Goal: Information Seeking & Learning: Learn about a topic

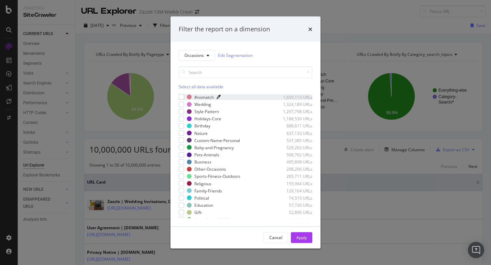
click at [219, 98] on icon "modal" at bounding box center [218, 97] width 4 height 4
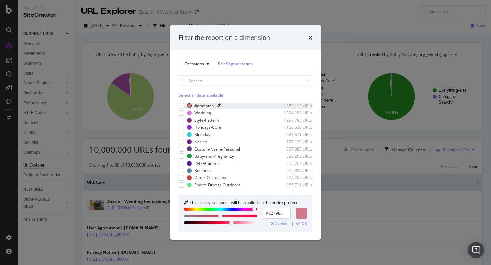
click at [308, 39] on div "Filter the report on a dimension" at bounding box center [246, 37] width 134 height 9
click at [309, 36] on icon "times" at bounding box center [310, 37] width 4 height 5
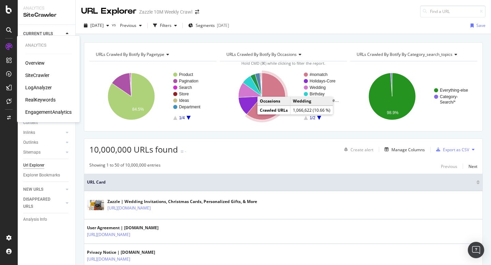
click at [35, 76] on div "SiteCrawler" at bounding box center [37, 75] width 24 height 7
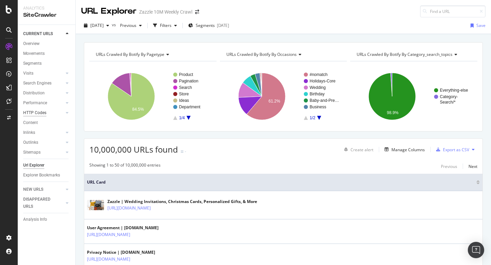
click at [30, 111] on div "HTTP Codes" at bounding box center [34, 112] width 23 height 7
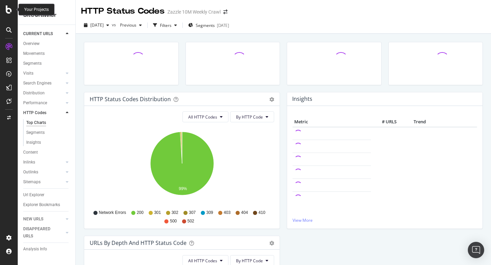
click at [6, 12] on icon at bounding box center [9, 9] width 6 height 8
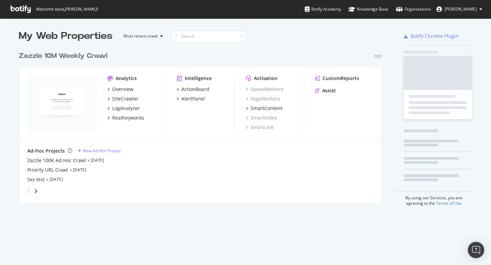
scroll to position [265, 491]
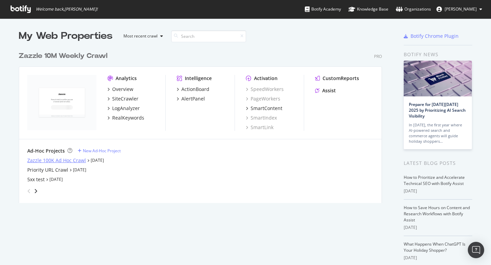
click at [57, 159] on div "Zazzle 100K Ad Hoc Crawl" at bounding box center [56, 160] width 59 height 7
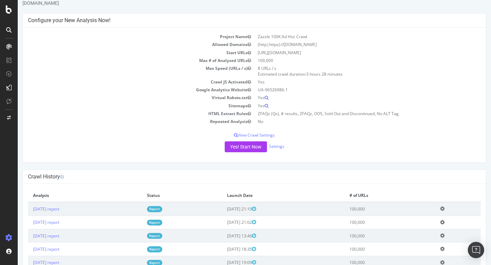
scroll to position [37, 0]
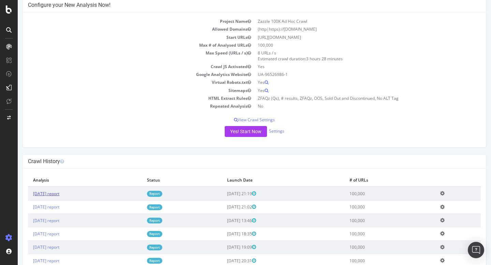
click at [35, 192] on link "2025 Sep. 26th report" at bounding box center [46, 194] width 26 height 6
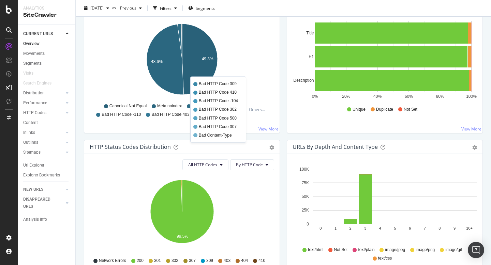
scroll to position [306, 0]
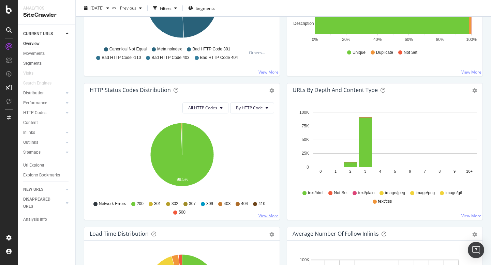
click at [270, 215] on link "View More" at bounding box center [268, 216] width 20 height 6
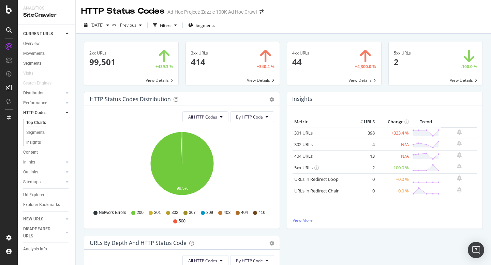
click at [305, 72] on span at bounding box center [334, 63] width 94 height 43
click at [396, 69] on span at bounding box center [436, 63] width 94 height 43
click at [136, 27] on span "Previous" at bounding box center [126, 25] width 19 height 6
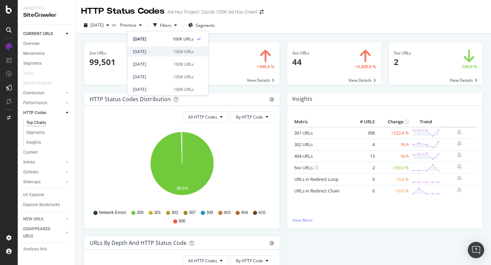
click at [143, 52] on div "2025 Sep. 21st" at bounding box center [151, 51] width 36 height 6
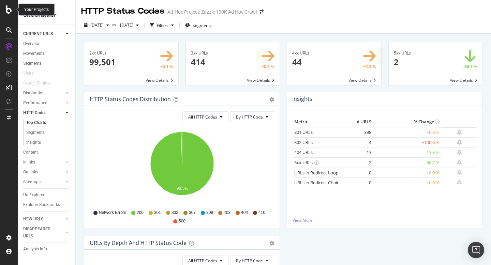
click at [6, 11] on icon at bounding box center [9, 9] width 6 height 8
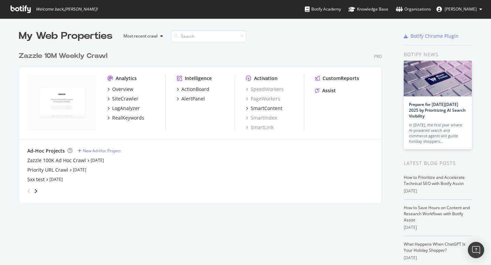
scroll to position [265, 491]
click at [73, 159] on div "Zazzle 100K Ad Hoc Crawl" at bounding box center [56, 160] width 59 height 7
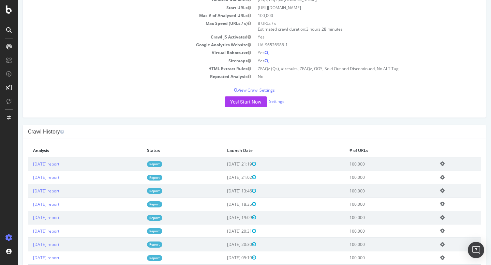
scroll to position [69, 0]
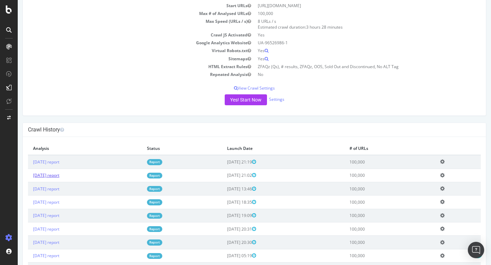
click at [55, 177] on link "2025 Sep. 24th report" at bounding box center [46, 175] width 26 height 6
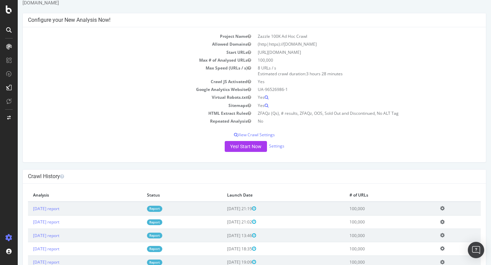
scroll to position [31, 0]
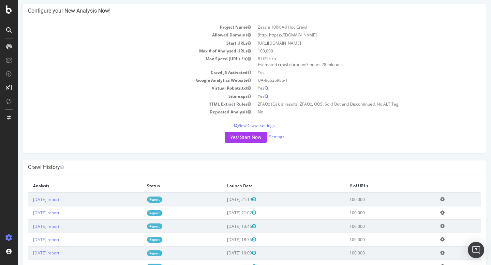
click at [444, 212] on icon at bounding box center [442, 212] width 4 height 5
click at [429, 230] on link "Delete analysis" at bounding box center [417, 232] width 55 height 9
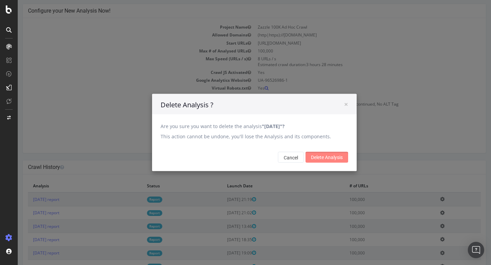
click at [311, 156] on input "Delete Analysis" at bounding box center [326, 157] width 43 height 11
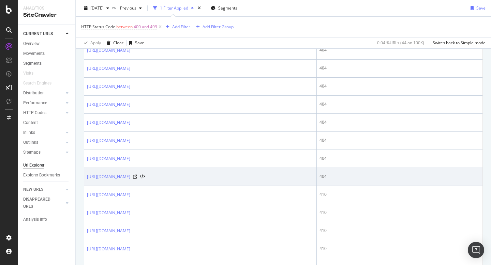
scroll to position [680, 0]
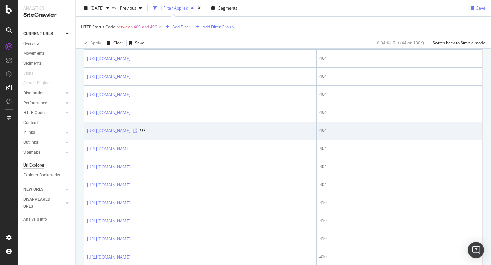
click at [137, 130] on icon at bounding box center [135, 131] width 4 height 4
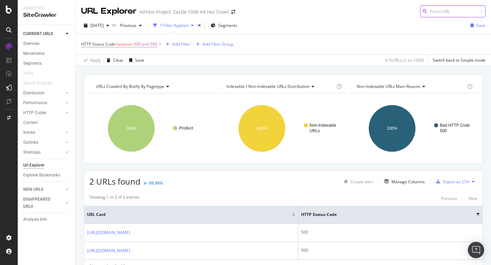
scroll to position [34, 0]
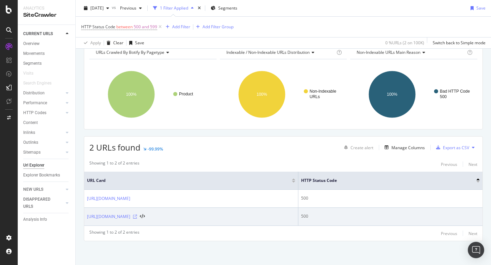
click at [137, 216] on icon at bounding box center [135, 217] width 4 height 4
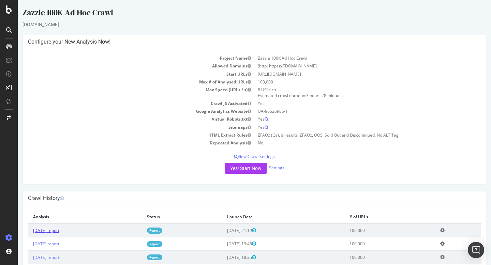
click at [59, 230] on link "[DATE] report" at bounding box center [46, 231] width 26 height 6
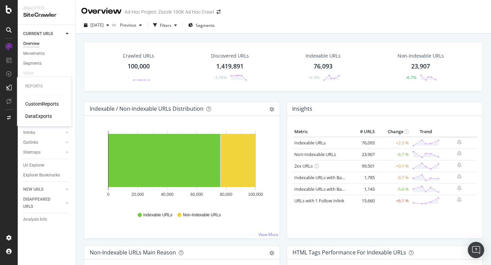
click at [29, 102] on div "CustomReports" at bounding box center [41, 104] width 33 height 7
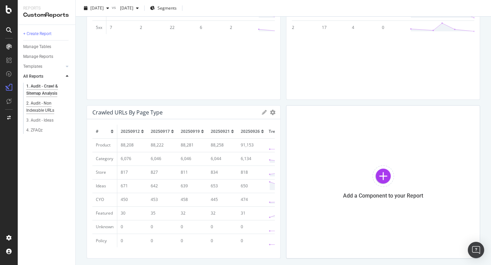
click at [44, 107] on div "2. Audit - Non Indexable URLs" at bounding box center [45, 107] width 39 height 14
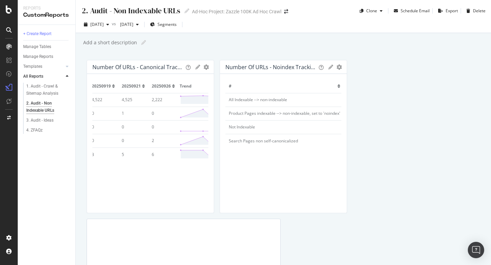
scroll to position [0, 250]
click at [375, 130] on div "Number Of URLs - Canonical Tracking Export as CSV Delete Add to Custom Report #…" at bounding box center [283, 207] width 393 height 295
drag, startPoint x: 44, startPoint y: 107, endPoint x: 367, endPoint y: 113, distance: 323.2
click at [367, 113] on div "Number Of URLs - Canonical Tracking Export as CSV Delete Add to Custom Report #…" at bounding box center [283, 207] width 393 height 295
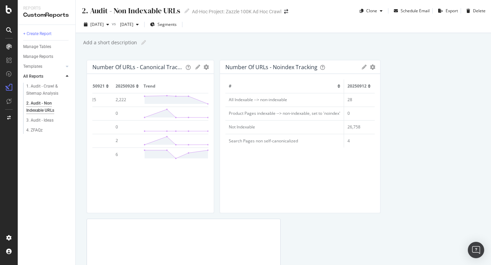
click at [370, 113] on div "Number Of URLs - Noindex Tracking Export as CSV Delete Add to Custom Report # 2…" at bounding box center [299, 136] width 161 height 153
drag, startPoint x: 370, startPoint y: 113, endPoint x: 230, endPoint y: 102, distance: 140.3
click at [230, 102] on div "Number Of URLs - Canonical Tracking Export as CSV Delete Add to Custom Report #…" at bounding box center [283, 207] width 393 height 295
drag, startPoint x: 230, startPoint y: 102, endPoint x: 224, endPoint y: 104, distance: 6.8
click at [224, 104] on div "Number Of URLs - Canonical Tracking Export as CSV Delete Add to Custom Report #…" at bounding box center [283, 207] width 393 height 295
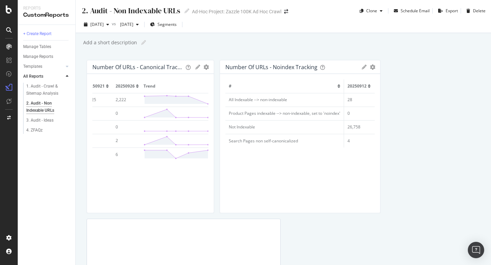
click at [209, 102] on div at bounding box center [210, 136] width 7 height 153
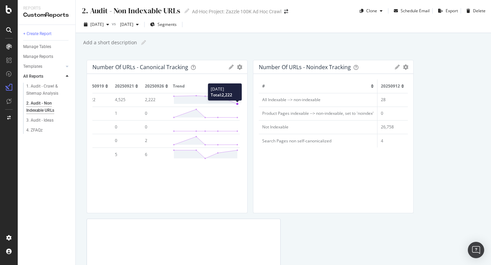
drag, startPoint x: 224, startPoint y: 104, endPoint x: 238, endPoint y: 100, distance: 14.4
click at [238, 100] on div "Number Of URLs - Canonical Tracking Export as CSV Delete Add to Custom Report #…" at bounding box center [167, 136] width 161 height 153
click at [405, 117] on td "0" at bounding box center [392, 114] width 30 height 14
click at [413, 115] on div at bounding box center [410, 136] width 7 height 153
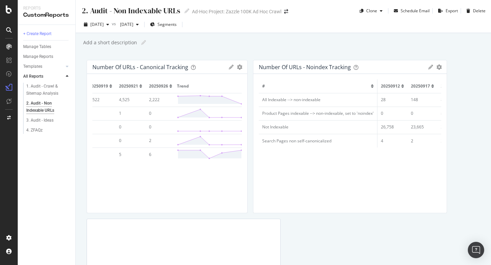
drag, startPoint x: 238, startPoint y: 100, endPoint x: 467, endPoint y: 113, distance: 230.1
click at [447, 113] on div "Number Of URLs - Noindex Tracking Export as CSV Delete Add to Custom Report # 2…" at bounding box center [350, 136] width 194 height 153
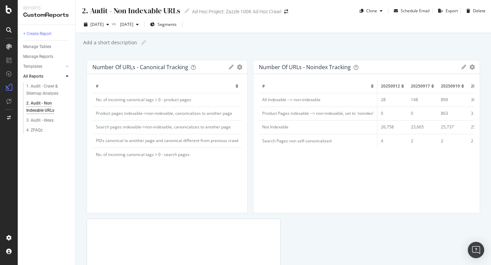
scroll to position [0, 119]
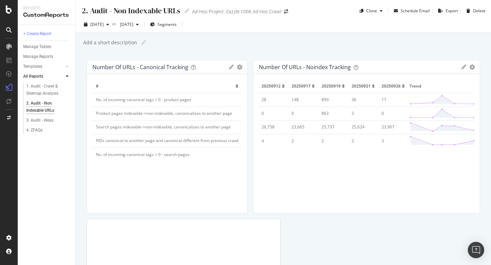
click at [45, 120] on div "3. Audit - Ideas" at bounding box center [39, 120] width 27 height 7
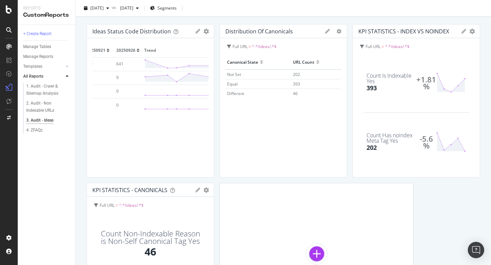
scroll to position [40, 0]
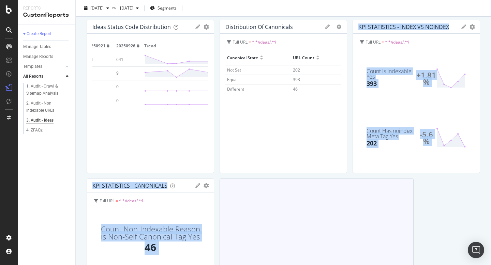
drag, startPoint x: 467, startPoint y: 113, endPoint x: 250, endPoint y: 187, distance: 229.1
click at [250, 187] on div "3. Audit - Ideas 3. Audit - Ideas Ad-Hoc Project: Zazzle 100K Ad Hoc Crawl Clon…" at bounding box center [283, 132] width 415 height 265
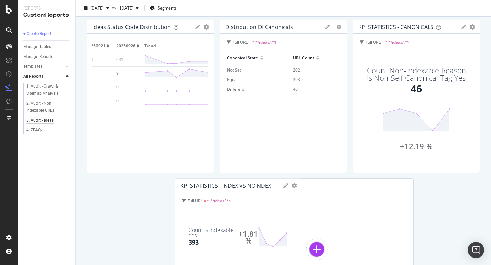
drag, startPoint x: 250, startPoint y: 187, endPoint x: 282, endPoint y: 195, distance: 32.4
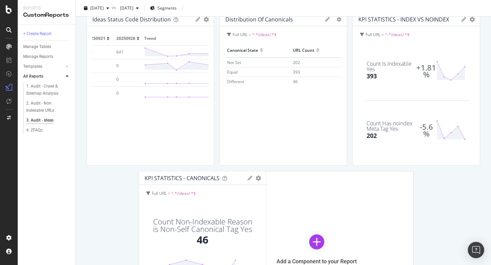
drag, startPoint x: 282, startPoint y: 195, endPoint x: 235, endPoint y: 213, distance: 49.7
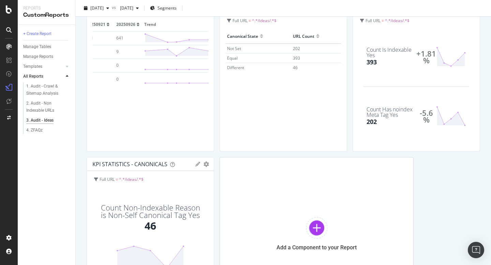
scroll to position [0, 0]
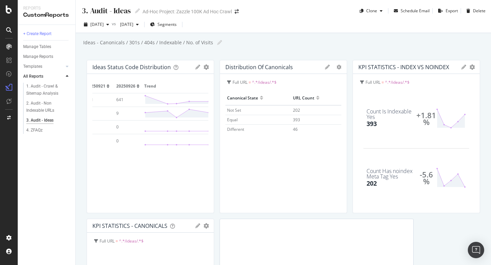
drag, startPoint x: 235, startPoint y: 213, endPoint x: 369, endPoint y: 92, distance: 180.0
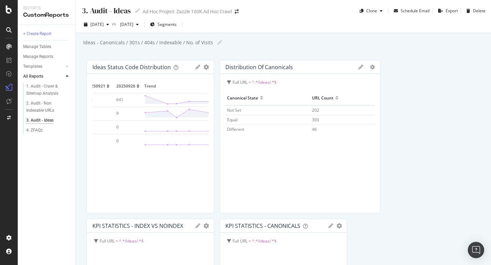
drag, startPoint x: 369, startPoint y: 92, endPoint x: 255, endPoint y: 103, distance: 114.0
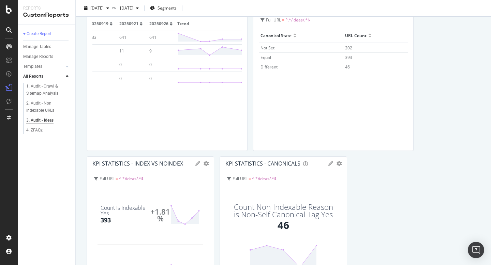
scroll to position [74, 0]
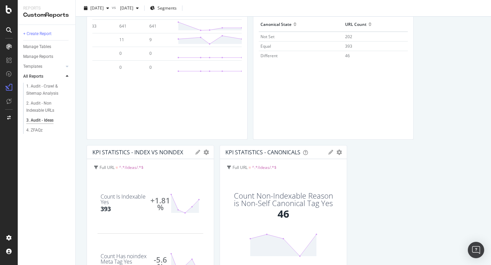
drag, startPoint x: 255, startPoint y: 103, endPoint x: 387, endPoint y: 167, distance: 146.2
click at [387, 167] on div "Ideas Status Code Distribution Export as CSV Delete Add to Custom Report # 2025…" at bounding box center [283, 213] width 393 height 454
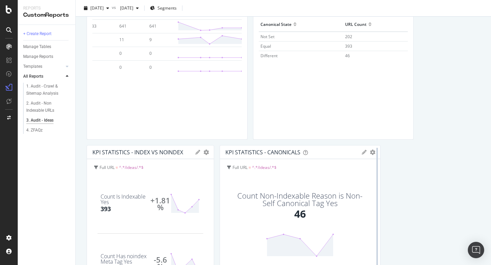
drag, startPoint x: 387, startPoint y: 167, endPoint x: 412, endPoint y: 169, distance: 25.0
click at [380, 169] on div at bounding box center [377, 221] width 7 height 153
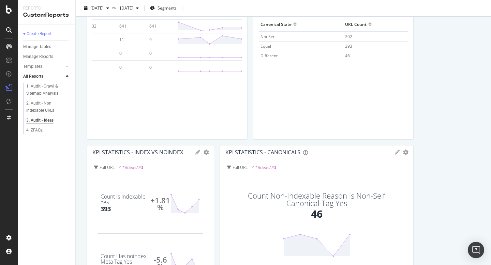
scroll to position [0, 0]
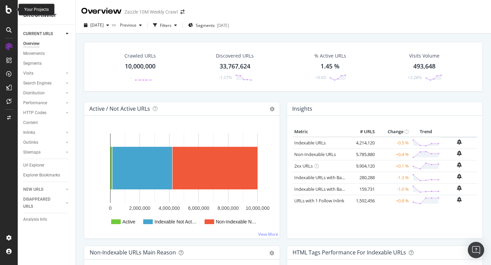
click at [6, 10] on icon at bounding box center [9, 9] width 6 height 8
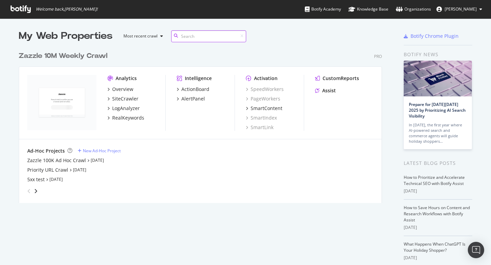
scroll to position [160, 368]
click at [98, 161] on link "[DATE]" at bounding box center [97, 160] width 13 height 6
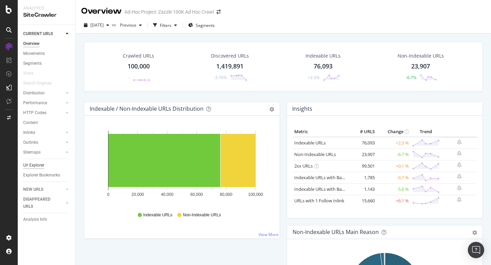
click at [36, 164] on div "Url Explorer" at bounding box center [33, 165] width 21 height 7
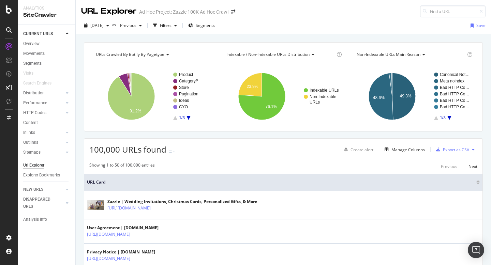
click at [291, 40] on div "URLs Crawled By Botify By pagetype Chart (by Value) Table Expand Export as CSV …" at bounding box center [283, 42] width 415 height 16
click at [171, 24] on div "Filters" at bounding box center [166, 25] width 12 height 6
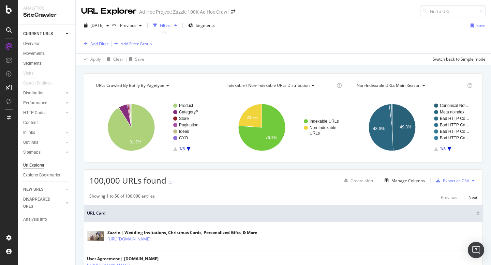
click at [97, 46] on div "Add Filter" at bounding box center [99, 44] width 18 height 6
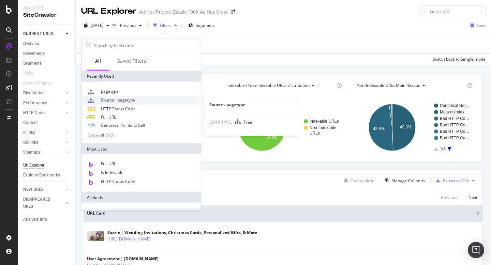
click at [131, 101] on span "Source - pagetype" at bounding box center [118, 100] width 34 height 6
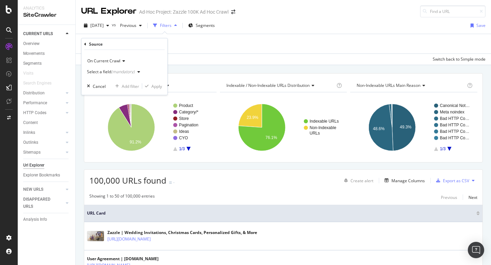
click at [83, 43] on div "Source On Current Crawl Select a field (mandatory) Cancel Add filter Apply" at bounding box center [124, 67] width 86 height 57
click at [85, 44] on icon at bounding box center [85, 44] width 2 height 4
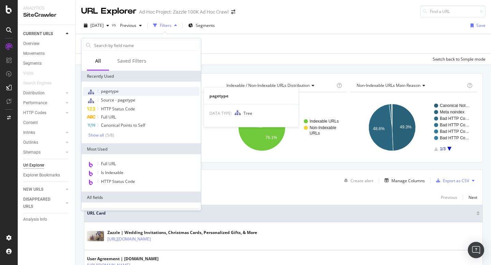
click at [107, 88] on span "pagetype" at bounding box center [110, 91] width 18 height 6
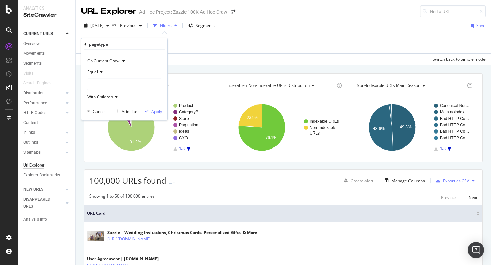
click at [109, 83] on div at bounding box center [124, 84] width 74 height 11
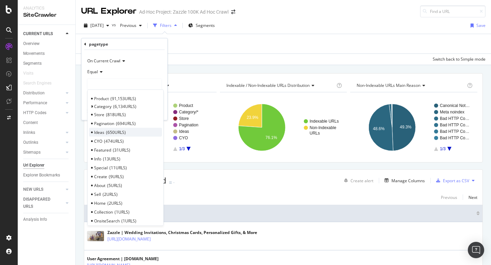
click at [116, 131] on span "650 URLS" at bounding box center [116, 132] width 20 height 6
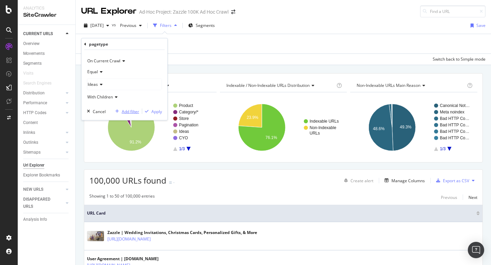
click at [124, 112] on div "Add filter" at bounding box center [130, 111] width 17 height 6
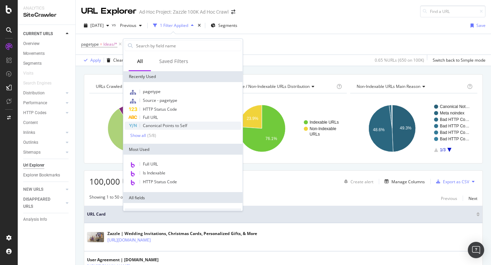
click at [181, 124] on span "Canonical Points to Self" at bounding box center [165, 126] width 44 height 6
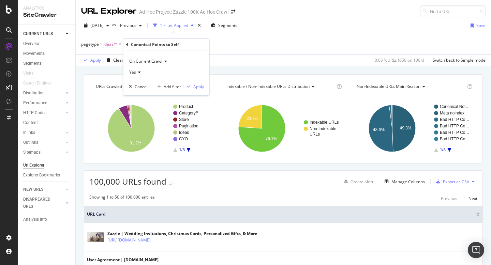
click at [138, 71] on icon at bounding box center [138, 72] width 5 height 4
click at [141, 94] on div "No" at bounding box center [167, 95] width 73 height 9
click at [199, 87] on div "Apply" at bounding box center [198, 87] width 11 height 6
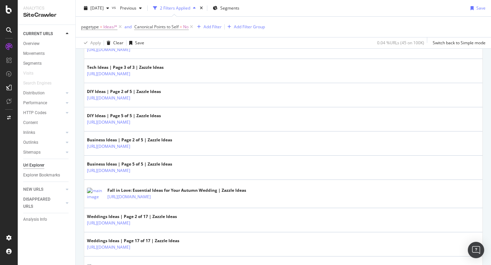
scroll to position [190, 0]
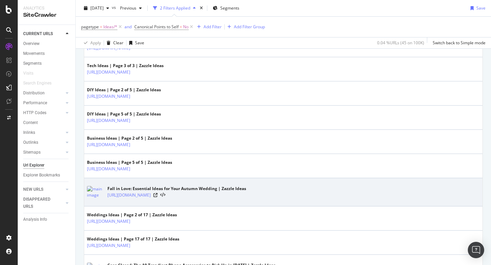
click at [246, 194] on div "https://www.zazzle.com/ideas/wedding/fall-in-love-essential-ideas-for-your-autu…" at bounding box center [176, 195] width 139 height 7
click at [157, 196] on icon at bounding box center [155, 195] width 4 height 4
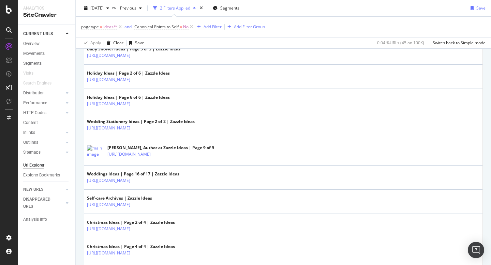
scroll to position [999, 0]
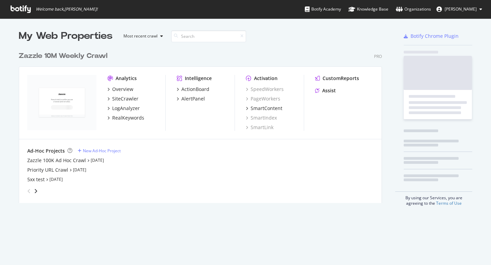
scroll to position [265, 491]
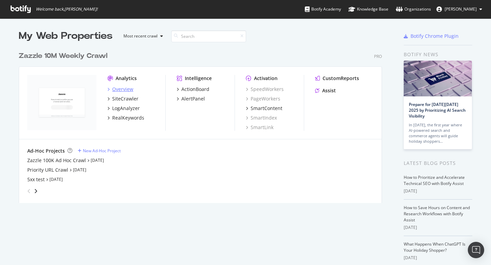
click at [121, 89] on div "Overview" at bounding box center [122, 89] width 21 height 7
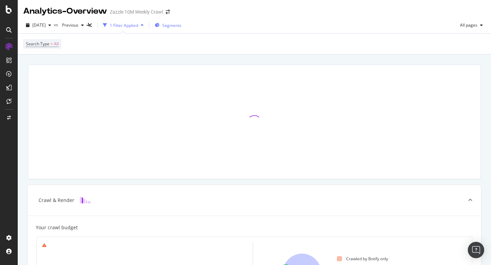
click at [181, 24] on span "Segments" at bounding box center [171, 25] width 19 height 6
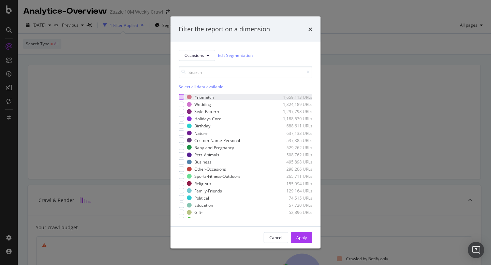
click at [183, 96] on div "modal" at bounding box center [181, 96] width 5 height 5
click at [304, 239] on div "Apply" at bounding box center [301, 238] width 11 height 6
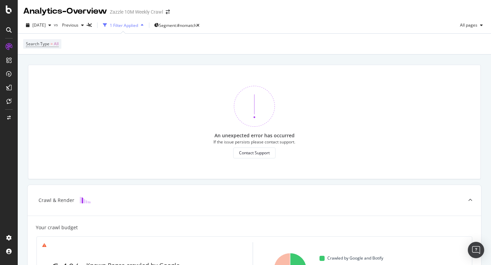
click at [138, 26] on div "1 Filter Applied" at bounding box center [124, 25] width 28 height 6
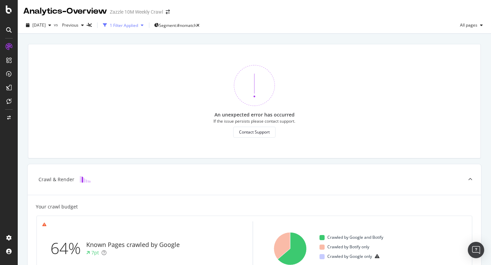
click at [138, 28] on div "1 Filter Applied" at bounding box center [124, 25] width 28 height 6
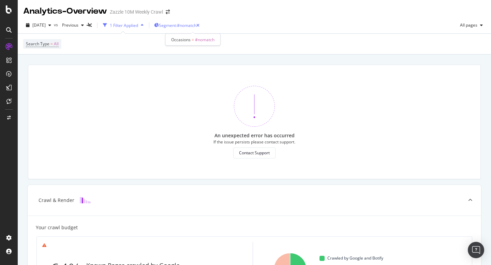
click at [191, 25] on span "Segment: #nomatch" at bounding box center [177, 25] width 37 height 6
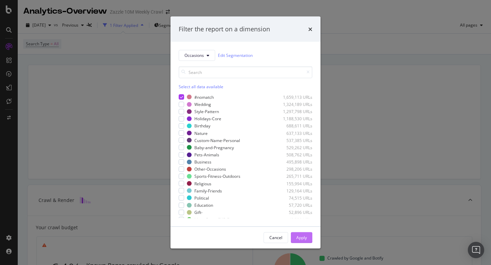
click at [305, 237] on div "Apply" at bounding box center [301, 238] width 11 height 6
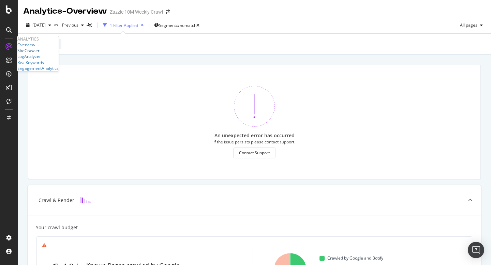
click at [37, 54] on div "SiteCrawler" at bounding box center [28, 51] width 22 height 6
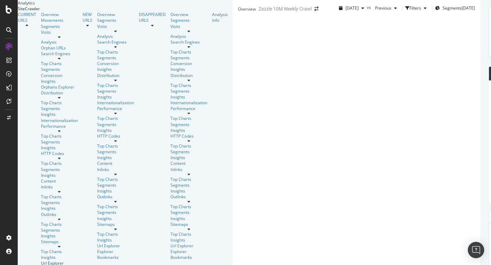
click at [41, 260] on div "Url Explorer" at bounding box center [59, 263] width 37 height 6
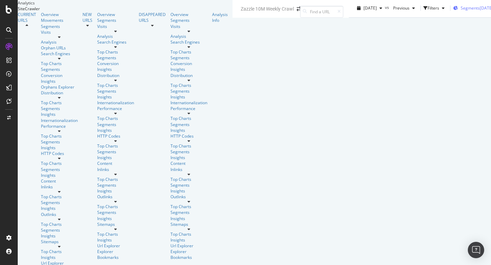
click at [460, 11] on span "Segments" at bounding box center [469, 8] width 19 height 6
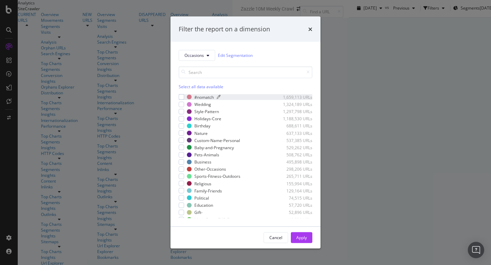
click at [223, 100] on div "#nomatch 1,659,113 URLs" at bounding box center [249, 97] width 125 height 6
click at [293, 236] on button "Apply" at bounding box center [301, 237] width 21 height 11
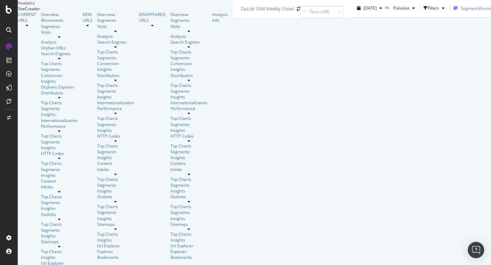
click at [460, 11] on span "Segment: #nomatch" at bounding box center [478, 8] width 37 height 6
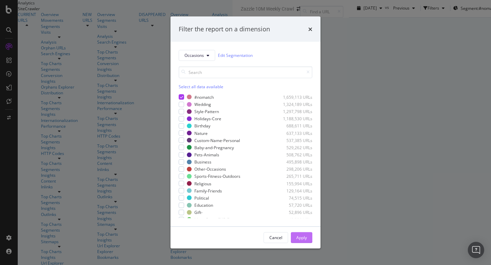
click at [304, 232] on div "Apply" at bounding box center [301, 237] width 11 height 10
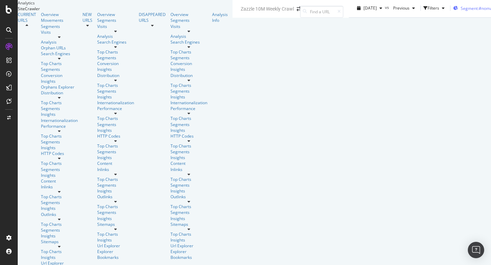
click at [453, 13] on div "Segment: #nomatch 2025-09-24" at bounding box center [482, 8] width 58 height 10
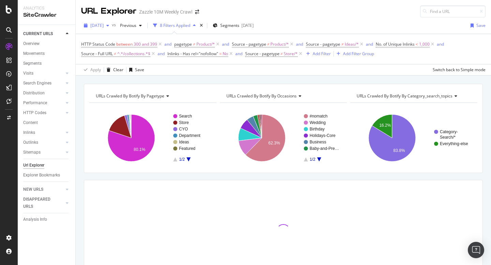
click at [111, 30] on div "[DATE]" at bounding box center [96, 25] width 31 height 10
click at [255, 11] on div "URL Explorer Zazzle 10M Weekly Crawl" at bounding box center [283, 8] width 415 height 17
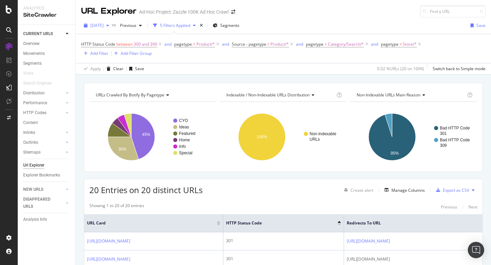
click at [104, 24] on span "[DATE]" at bounding box center [96, 25] width 13 height 6
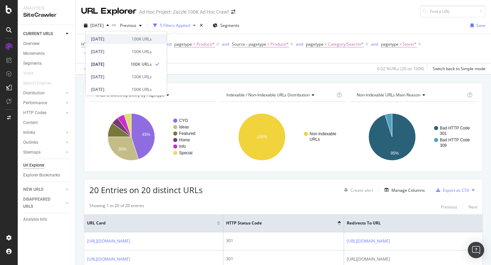
click at [118, 42] on div "[DATE]" at bounding box center [109, 39] width 36 height 6
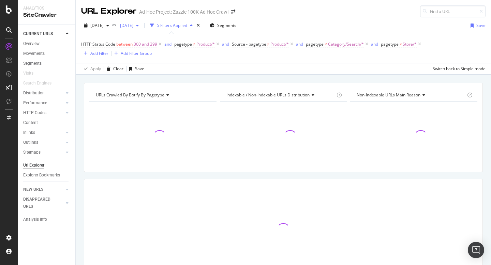
click at [141, 24] on div "button" at bounding box center [137, 26] width 8 height 4
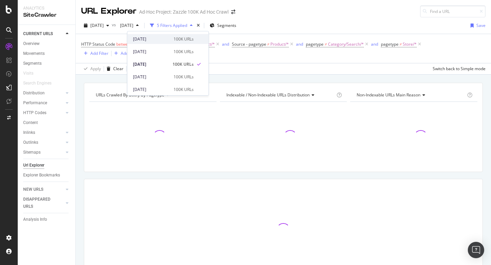
click at [166, 42] on div "[DATE] 100K URLs" at bounding box center [167, 39] width 81 height 10
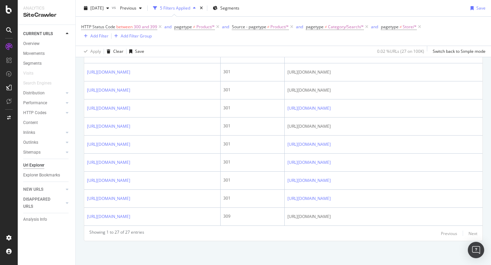
scroll to position [542, 0]
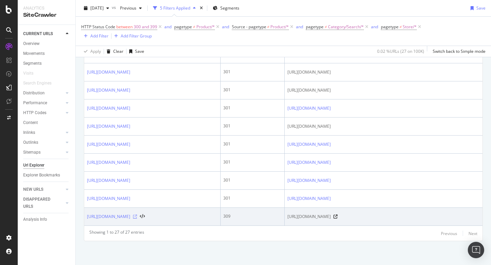
click at [137, 215] on icon at bounding box center [135, 217] width 4 height 4
click at [130, 213] on link "[URL][DOMAIN_NAME]" at bounding box center [108, 216] width 43 height 7
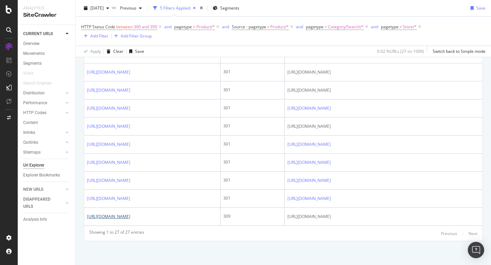
scroll to position [542, 0]
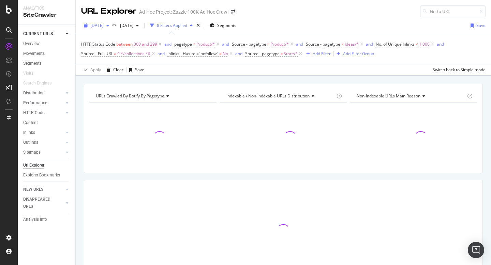
click at [112, 26] on div "button" at bounding box center [108, 26] width 8 height 4
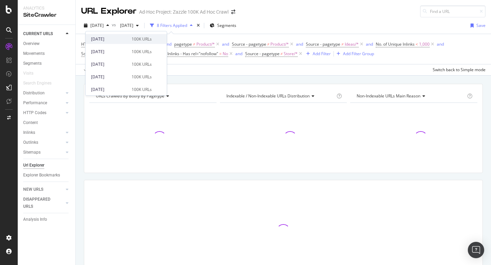
click at [122, 35] on div "2025 Sep. 26th 100K URLs" at bounding box center [126, 39] width 81 height 10
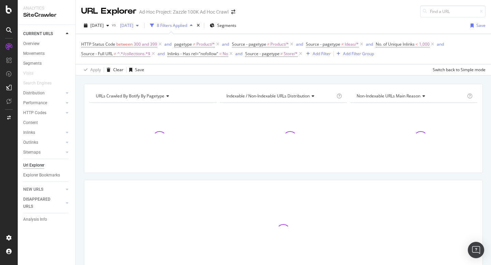
click at [133, 24] on span "2025 Aug. 1st" at bounding box center [125, 25] width 16 height 6
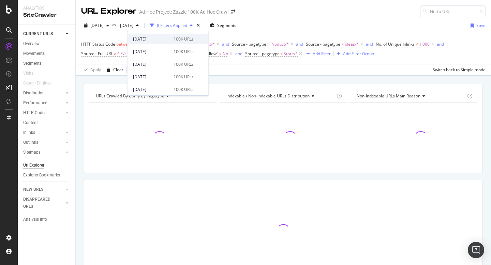
click at [148, 42] on div "2025 Sep. 21st 100K URLs" at bounding box center [167, 39] width 81 height 10
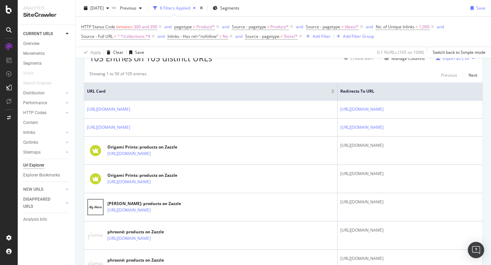
scroll to position [141, 0]
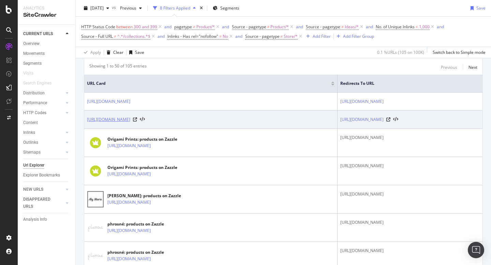
click at [130, 121] on link "[URL][DOMAIN_NAME]" at bounding box center [108, 119] width 43 height 7
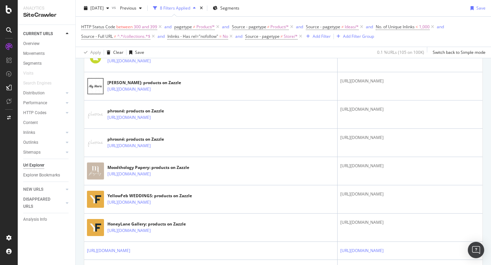
scroll to position [372, 0]
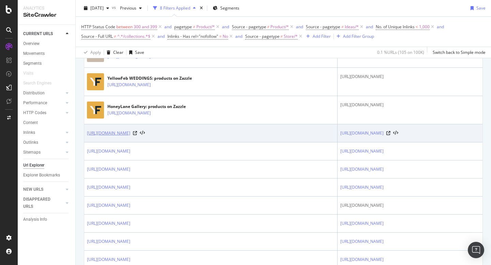
click at [130, 137] on link "https://www.zazzle.com/c/wedding+save+the+date+invitations" at bounding box center [108, 133] width 43 height 7
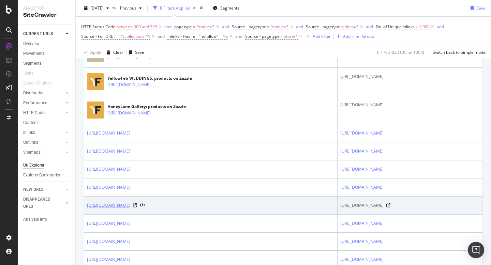
click at [130, 207] on link "https://www.zazzle.com/new+years+gifts" at bounding box center [108, 205] width 43 height 7
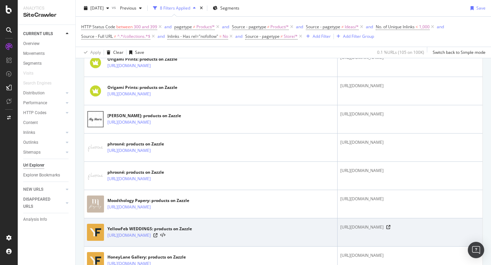
scroll to position [221, 0]
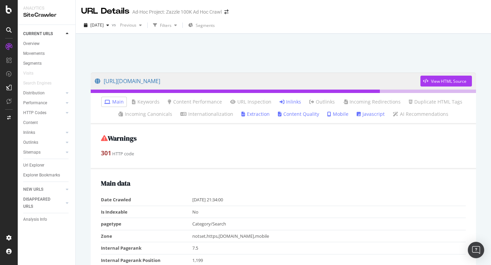
click at [288, 101] on link "Inlinks" at bounding box center [289, 102] width 21 height 7
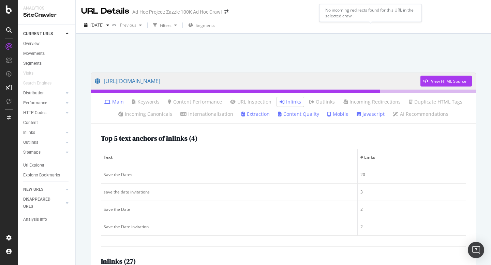
scroll to position [150, 0]
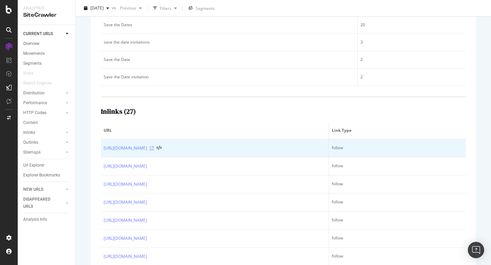
click at [154, 147] on icon at bounding box center [152, 148] width 4 height 4
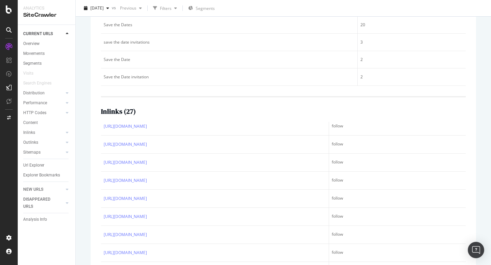
scroll to position [155, 0]
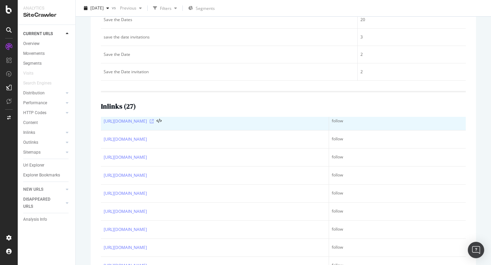
click at [154, 121] on icon at bounding box center [152, 121] width 4 height 4
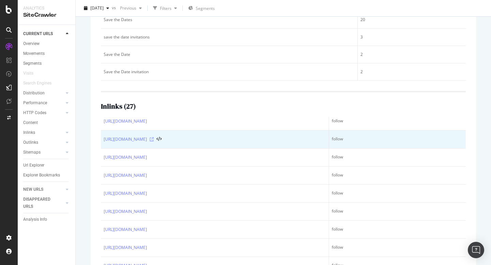
click at [154, 139] on icon at bounding box center [152, 139] width 4 height 4
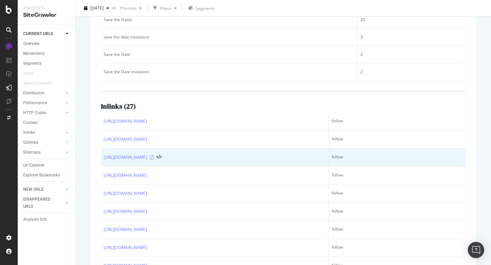
click at [154, 158] on icon at bounding box center [152, 157] width 4 height 4
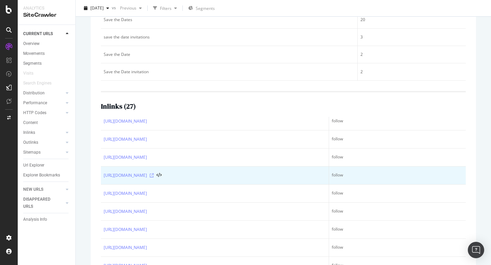
click at [154, 175] on icon at bounding box center [152, 175] width 4 height 4
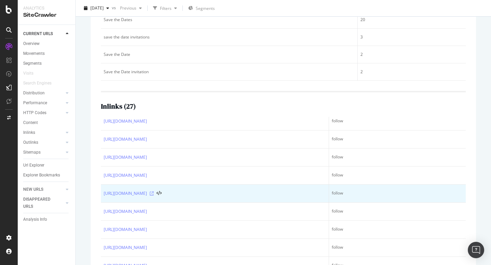
click at [154, 193] on icon at bounding box center [152, 194] width 4 height 4
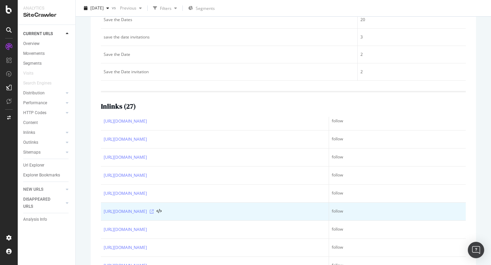
click at [154, 212] on icon at bounding box center [152, 212] width 4 height 4
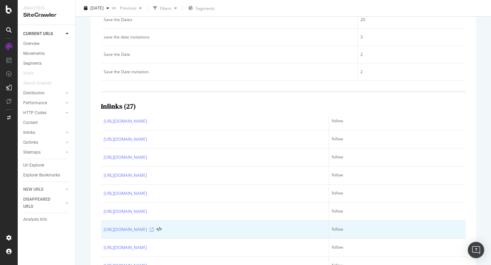
click at [154, 230] on icon at bounding box center [152, 230] width 4 height 4
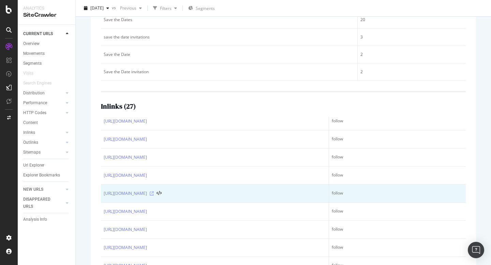
click at [154, 192] on icon at bounding box center [152, 194] width 4 height 4
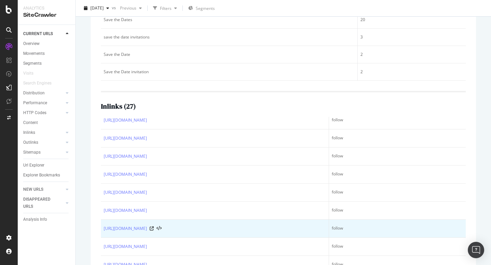
scroll to position [165, 0]
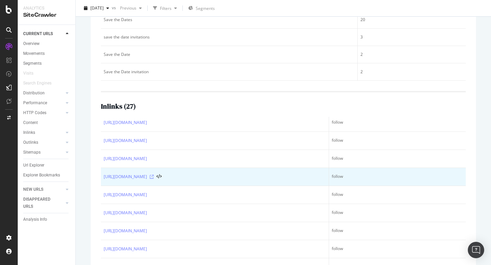
click at [154, 176] on icon at bounding box center [152, 177] width 4 height 4
click at [154, 178] on icon at bounding box center [152, 177] width 4 height 4
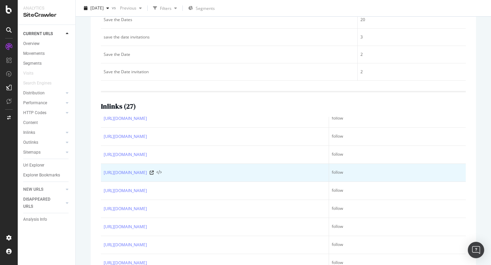
scroll to position [189, 0]
click at [154, 170] on icon at bounding box center [152, 171] width 4 height 4
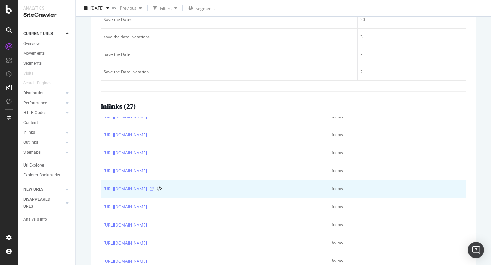
click at [154, 188] on icon at bounding box center [152, 189] width 4 height 4
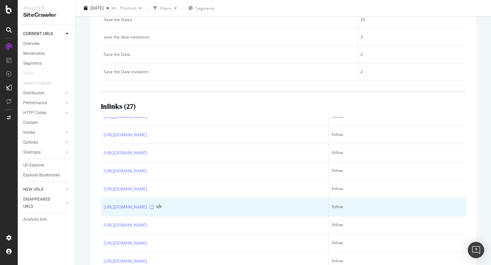
click at [154, 208] on icon at bounding box center [152, 207] width 4 height 4
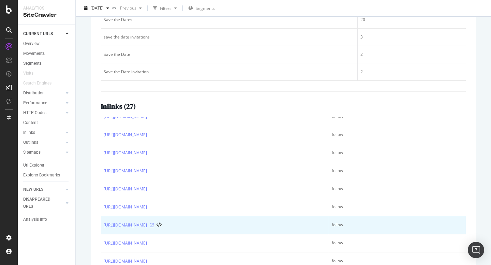
click at [154, 226] on icon at bounding box center [152, 225] width 4 height 4
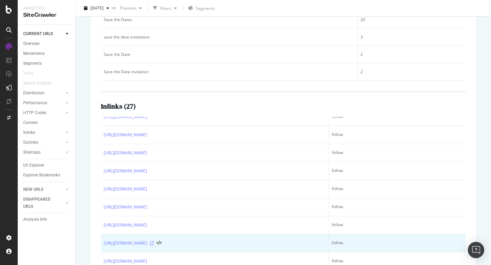
click at [154, 245] on icon at bounding box center [152, 243] width 4 height 4
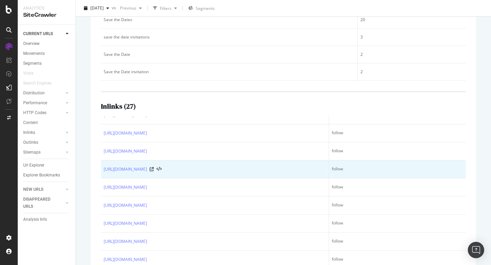
scroll to position [291, 0]
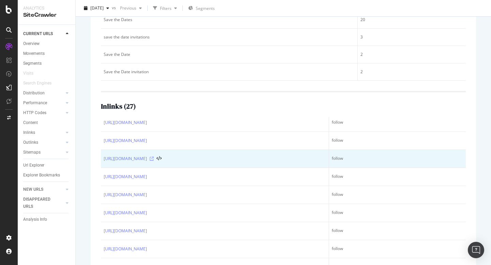
click at [154, 159] on icon at bounding box center [152, 159] width 4 height 4
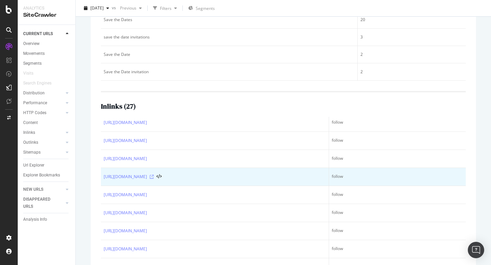
click at [154, 177] on icon at bounding box center [152, 177] width 4 height 4
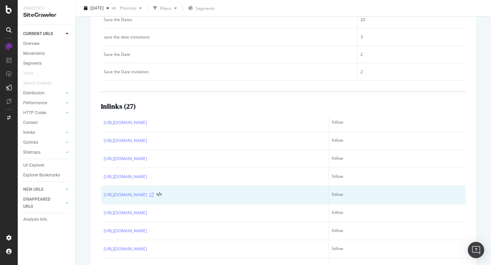
click at [154, 195] on icon at bounding box center [152, 195] width 4 height 4
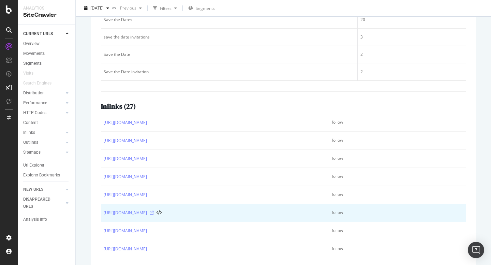
click at [154, 213] on icon at bounding box center [152, 213] width 4 height 4
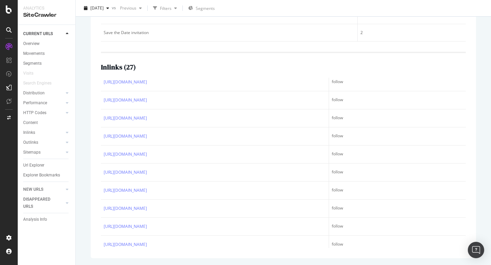
scroll to position [329, 0]
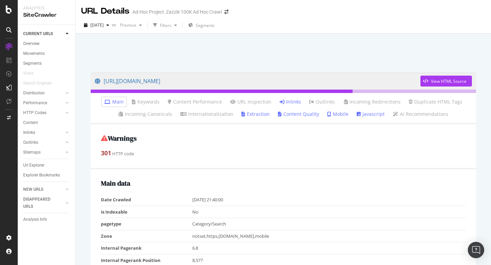
click at [288, 101] on link "Inlinks" at bounding box center [289, 102] width 21 height 7
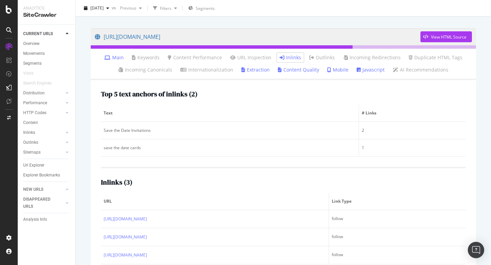
scroll to position [61, 0]
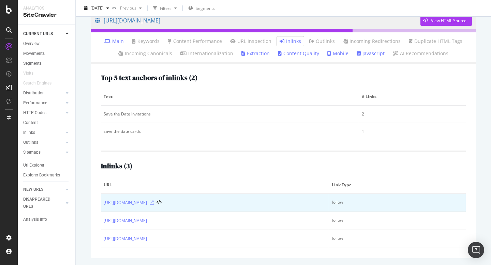
click at [154, 201] on icon at bounding box center [152, 203] width 4 height 4
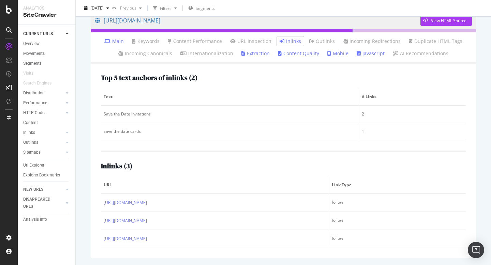
scroll to position [61, 0]
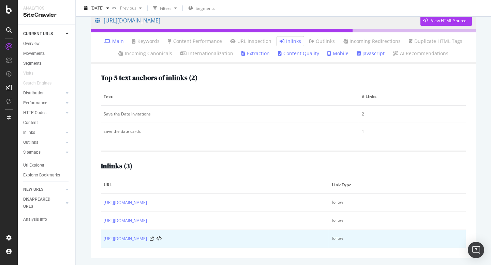
click at [232, 239] on div "[URL][DOMAIN_NAME]" at bounding box center [215, 239] width 222 height 7
click at [231, 237] on div "[URL][DOMAIN_NAME]" at bounding box center [215, 239] width 222 height 7
click at [154, 238] on icon at bounding box center [152, 239] width 4 height 4
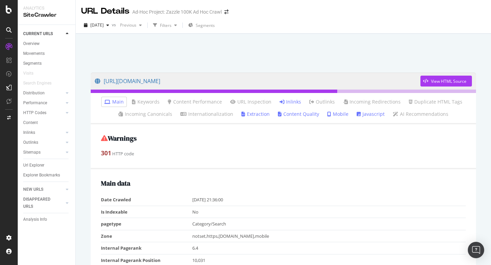
click at [293, 104] on link "Inlinks" at bounding box center [289, 102] width 21 height 7
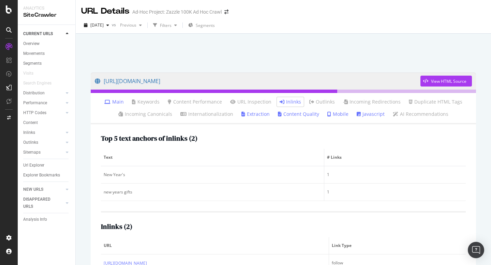
click at [287, 102] on link "Inlinks" at bounding box center [289, 102] width 21 height 7
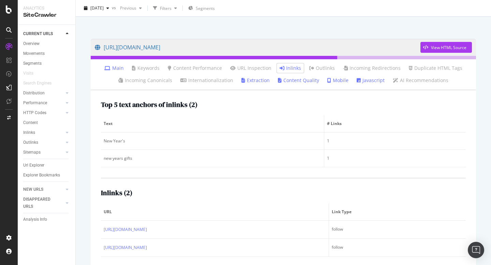
scroll to position [50, 0]
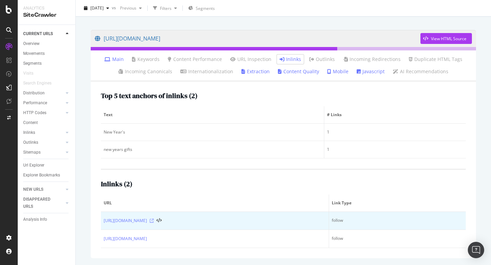
click at [154, 219] on icon at bounding box center [152, 221] width 4 height 4
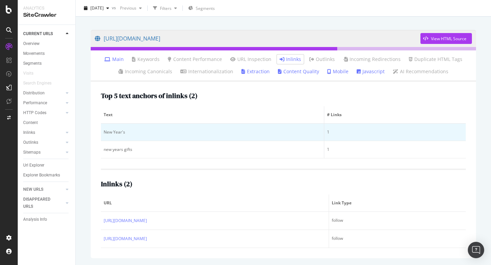
scroll to position [49, 0]
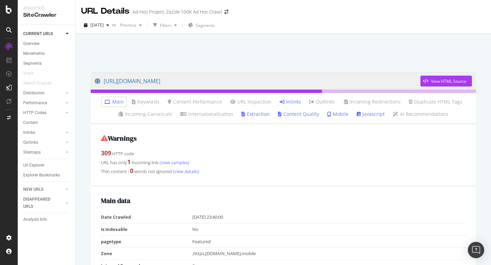
click at [285, 104] on link "Inlinks" at bounding box center [289, 102] width 21 height 7
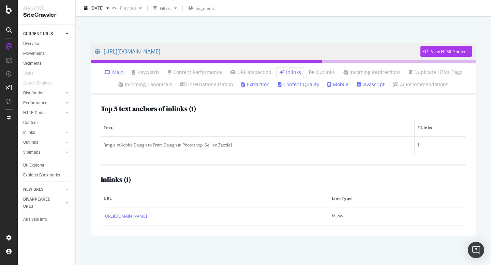
scroll to position [31, 0]
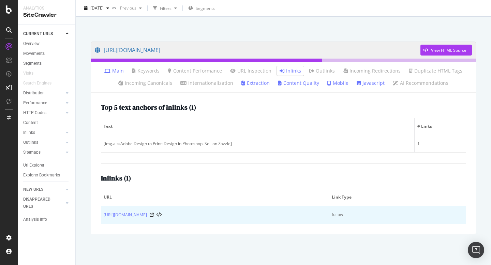
click at [163, 215] on div "[URL][DOMAIN_NAME]" at bounding box center [215, 215] width 222 height 7
click at [154, 214] on icon at bounding box center [152, 215] width 4 height 4
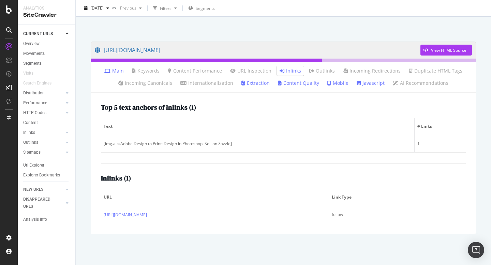
click at [331, 33] on div at bounding box center [283, 20] width 399 height 29
